Goal: Transaction & Acquisition: Subscribe to service/newsletter

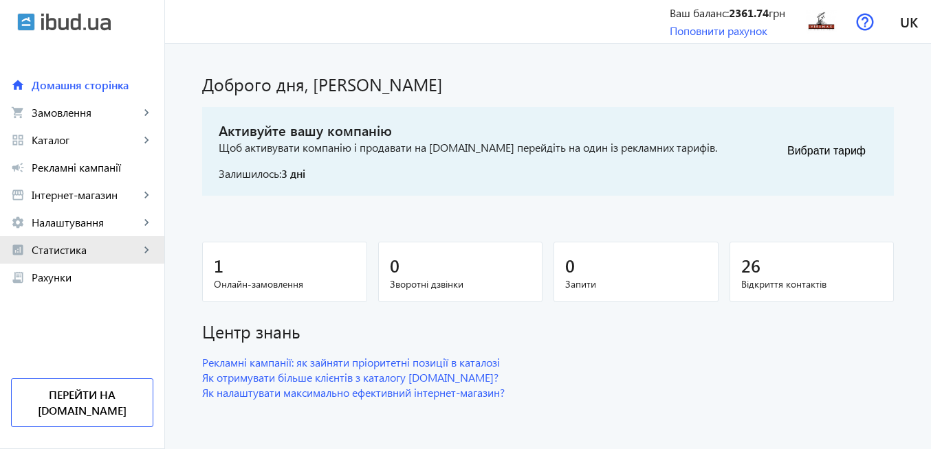
click at [78, 247] on span "Статистика" at bounding box center [86, 250] width 108 height 14
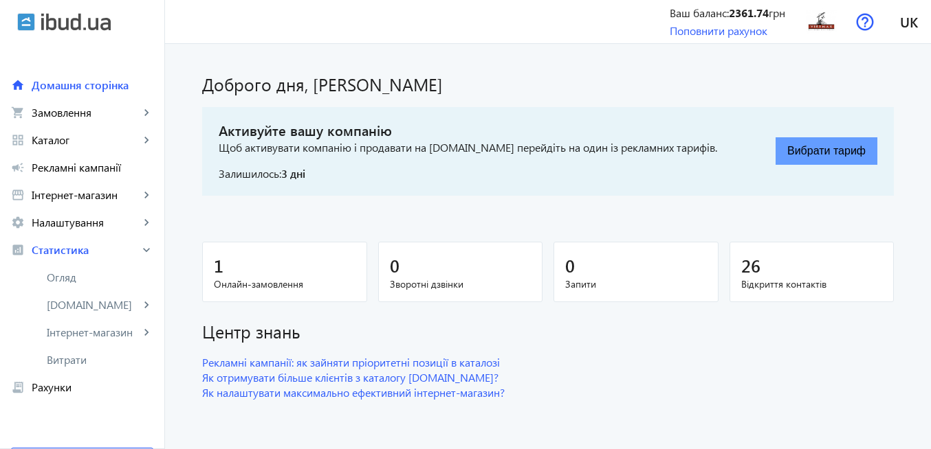
click at [799, 156] on button "Вибрати тариф" at bounding box center [826, 150] width 102 height 27
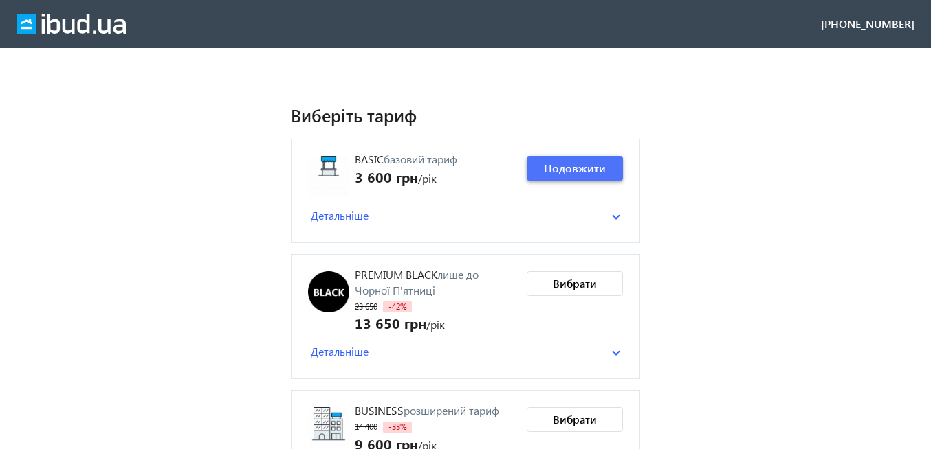
click at [583, 174] on span "Подовжити" at bounding box center [575, 168] width 62 height 15
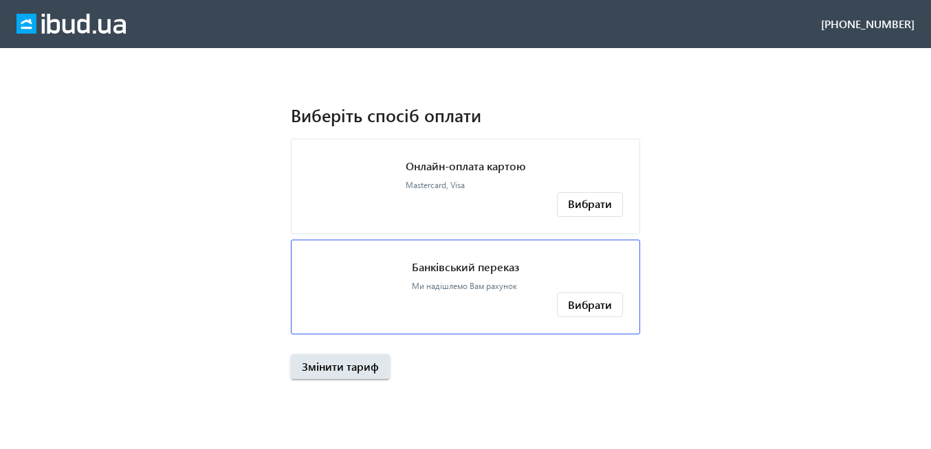
click at [454, 265] on p "Банківський переказ" at bounding box center [465, 267] width 107 height 15
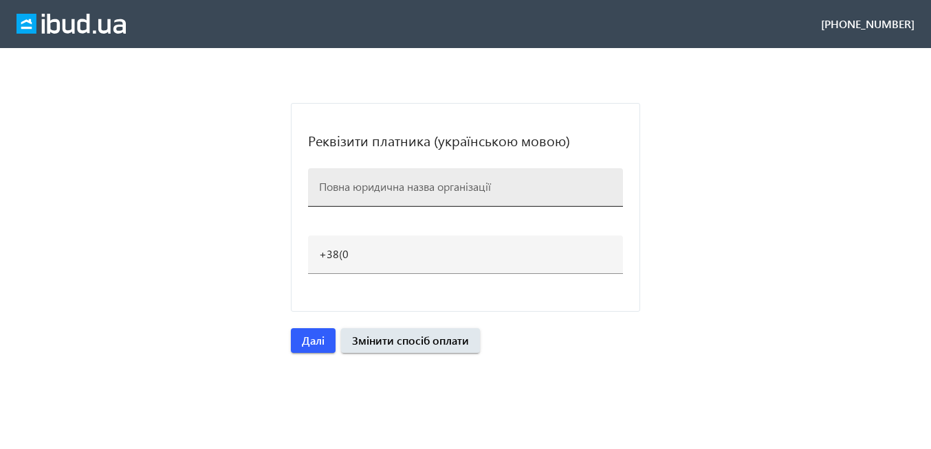
click at [341, 187] on input at bounding box center [465, 186] width 293 height 14
paste input "Вирамакс"
type input "Вирамакс"
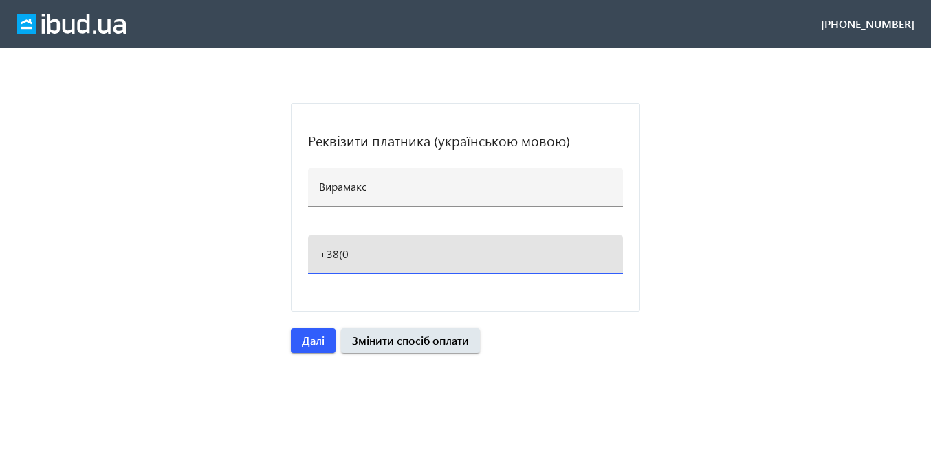
click at [352, 249] on input "+38(0" at bounding box center [465, 254] width 293 height 14
type input "[PHONE_NUMBER]"
click at [318, 339] on span "Далі" at bounding box center [313, 340] width 23 height 15
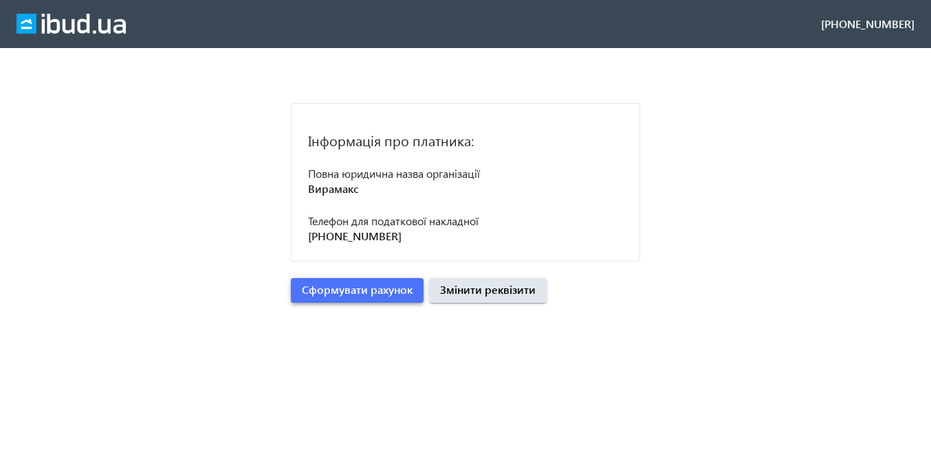
click at [357, 290] on span "Сформувати рахунок" at bounding box center [357, 289] width 111 height 15
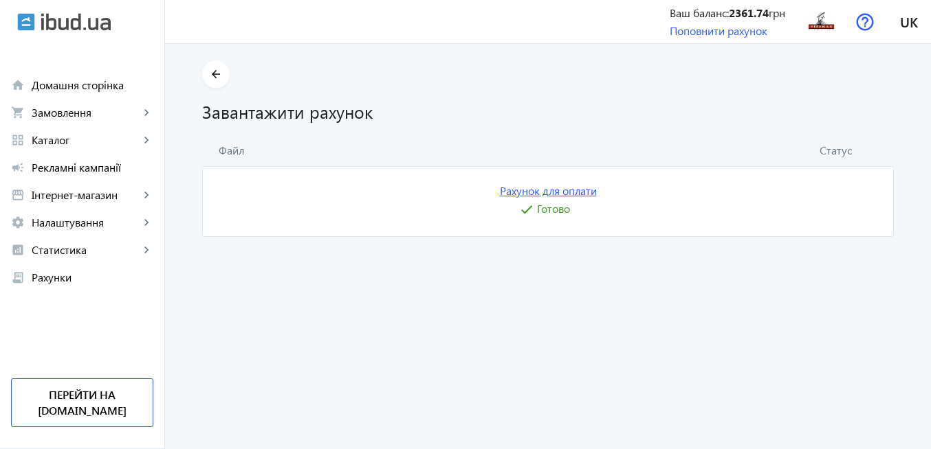
click at [543, 191] on link "Рахунок для оплати" at bounding box center [548, 191] width 97 height 15
click at [818, 24] on img at bounding box center [821, 21] width 31 height 31
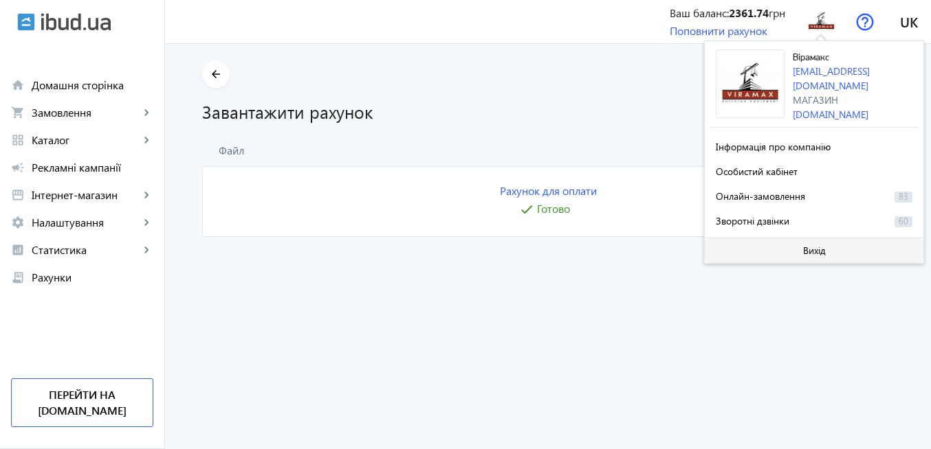
click at [814, 252] on span "Вихід" at bounding box center [814, 250] width 23 height 11
